Goal: Task Accomplishment & Management: Manage account settings

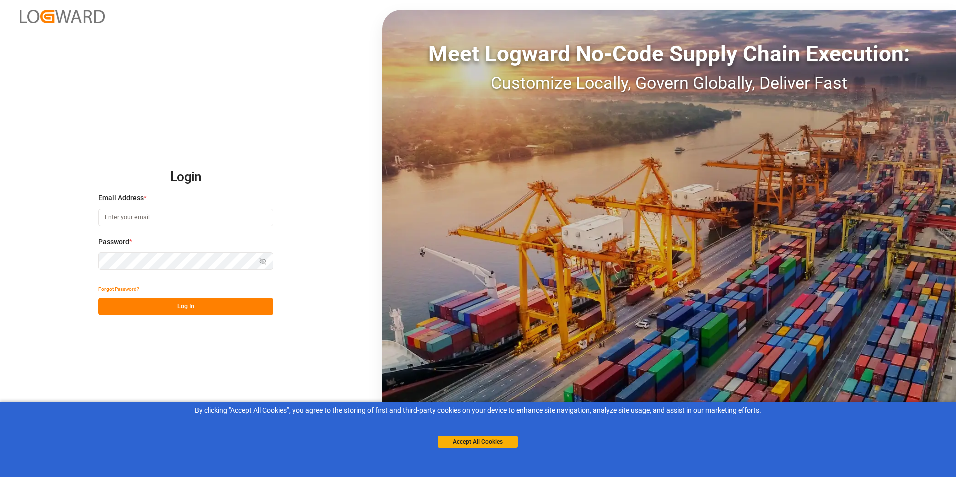
type input "[PERSON_NAME][EMAIL_ADDRESS][DOMAIN_NAME]"
click at [178, 300] on button "Log In" at bounding box center [185, 306] width 175 height 17
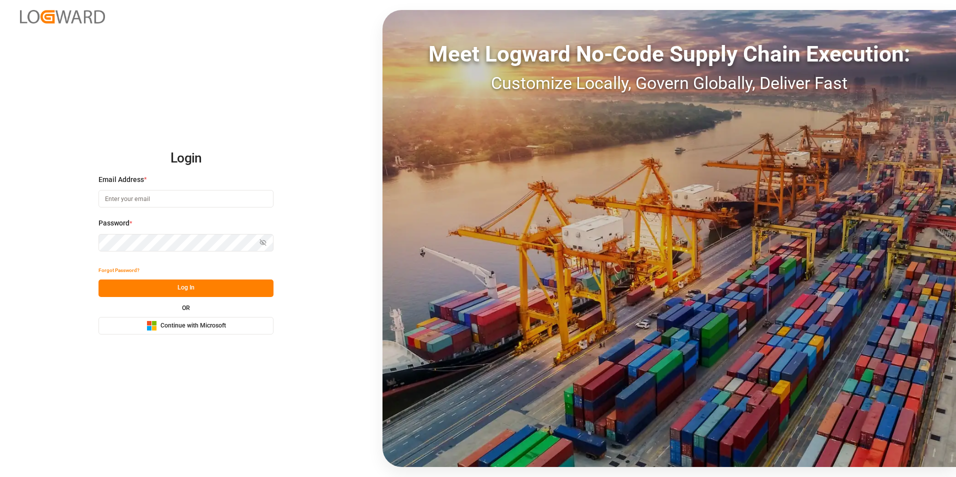
type input "[PERSON_NAME][EMAIL_ADDRESS][DOMAIN_NAME]"
click at [170, 285] on button "Log In" at bounding box center [185, 287] width 175 height 17
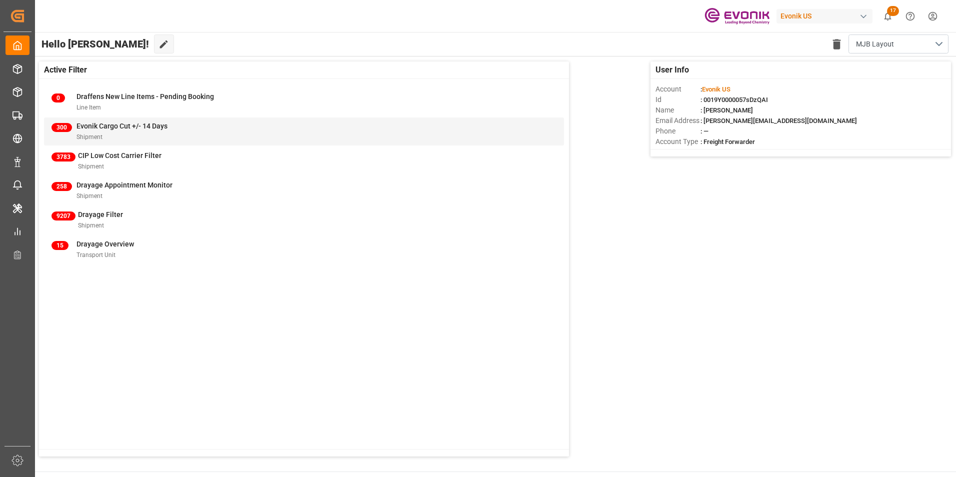
click at [113, 124] on span "Evonik Cargo Cut +/- 14 Days" at bounding box center [121, 126] width 91 height 8
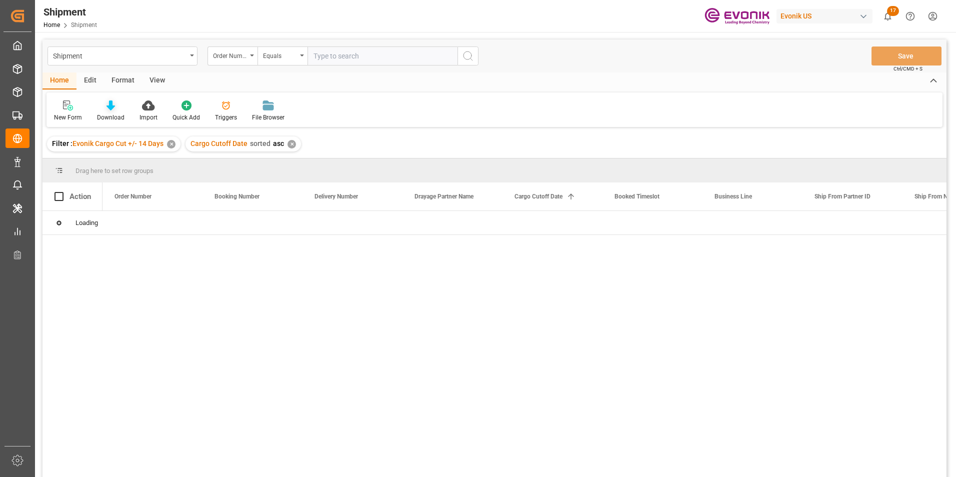
click at [108, 104] on icon at bounding box center [110, 105] width 8 height 10
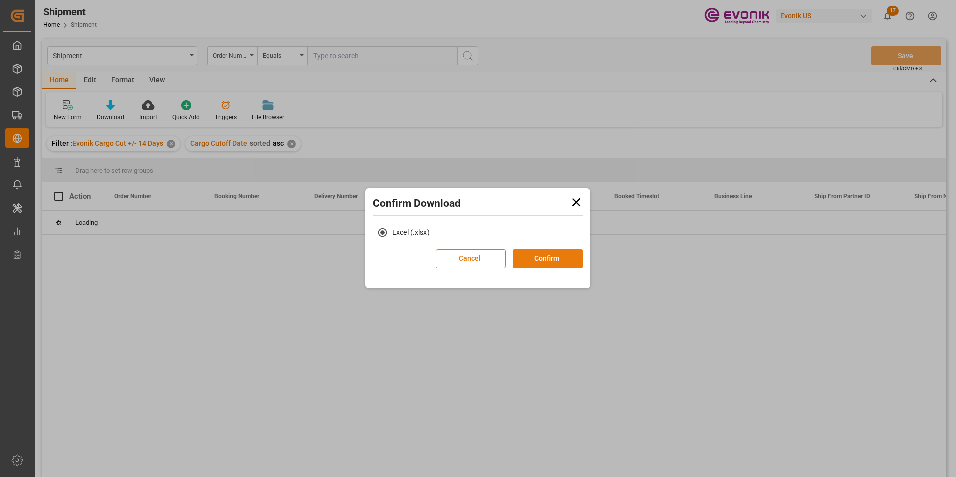
click at [550, 258] on button "Confirm" at bounding box center [548, 258] width 70 height 19
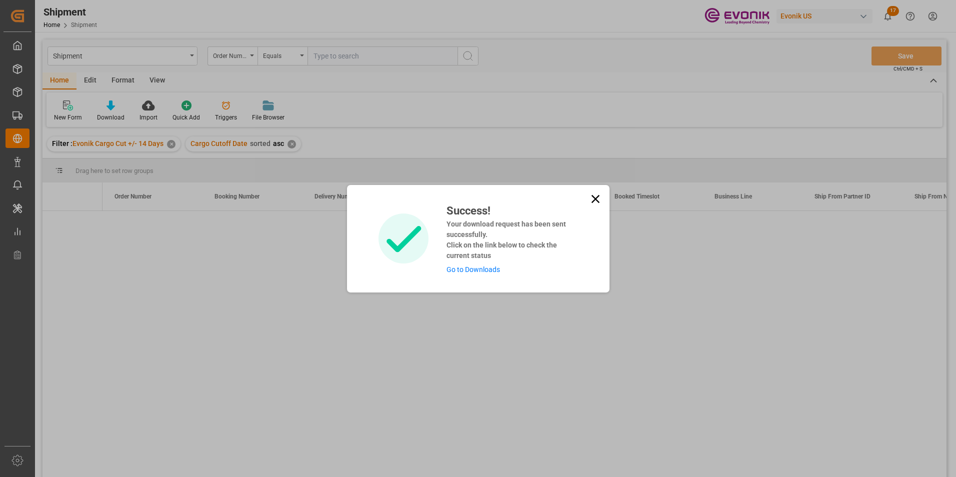
click at [471, 267] on link "Go to Downloads" at bounding box center [472, 269] width 53 height 8
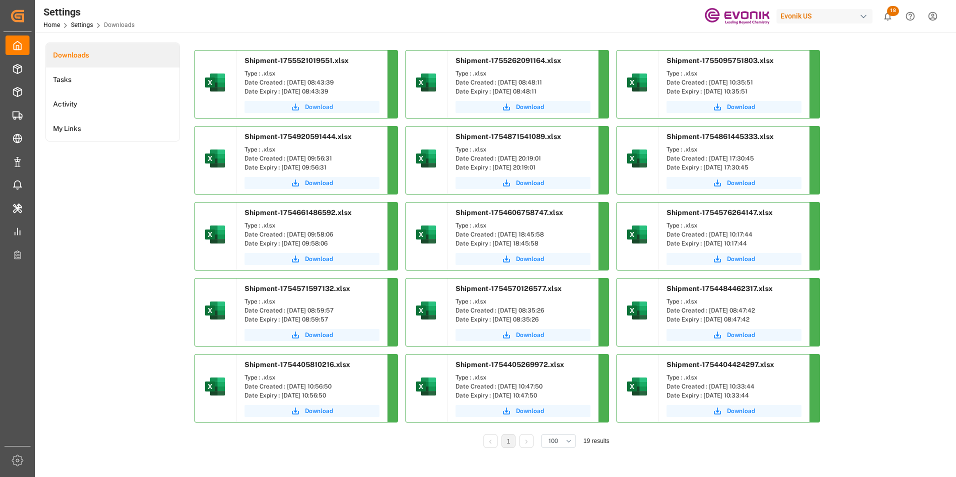
click at [317, 106] on span "Download" at bounding box center [319, 106] width 28 height 9
